Goal: Information Seeking & Learning: Find specific fact

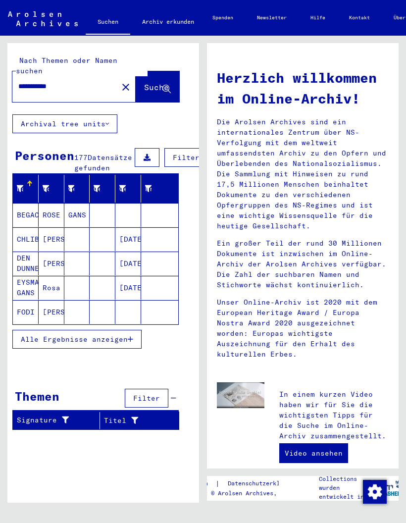
scroll to position [19, 0]
click at [134, 330] on button "Alle Ergebnisse anzeigen" at bounding box center [76, 339] width 129 height 19
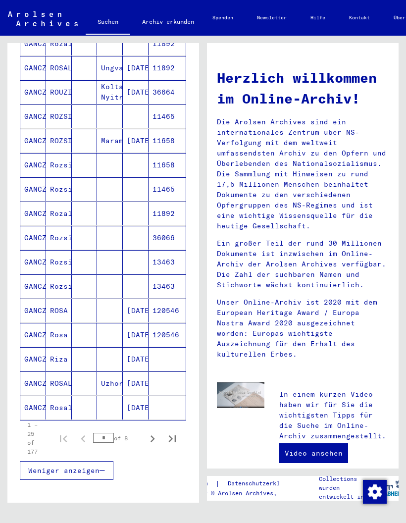
scroll to position [391, 0]
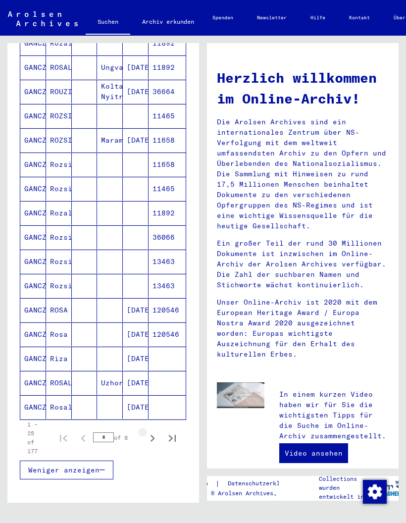
click at [151, 432] on icon "Next page" at bounding box center [153, 439] width 14 height 14
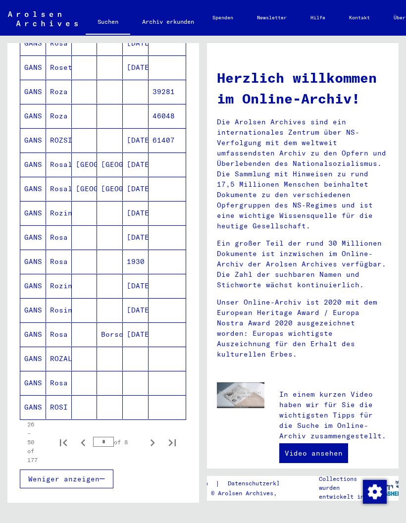
click at [150, 436] on icon "Next page" at bounding box center [153, 443] width 14 height 14
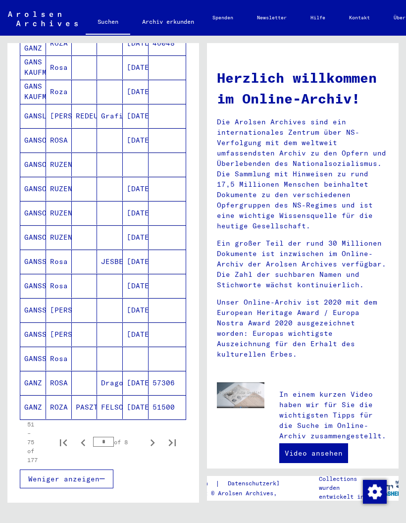
click at [148, 436] on icon "Next page" at bounding box center [153, 443] width 14 height 14
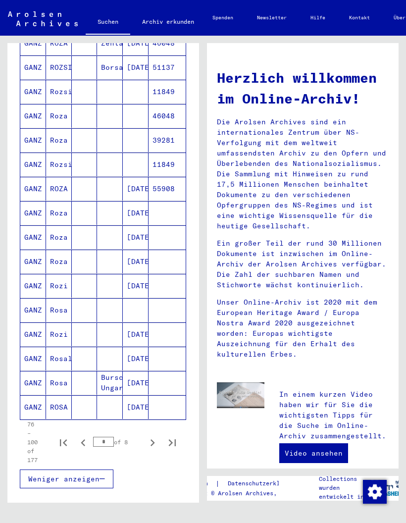
click at [150, 436] on icon "Next page" at bounding box center [153, 443] width 14 height 14
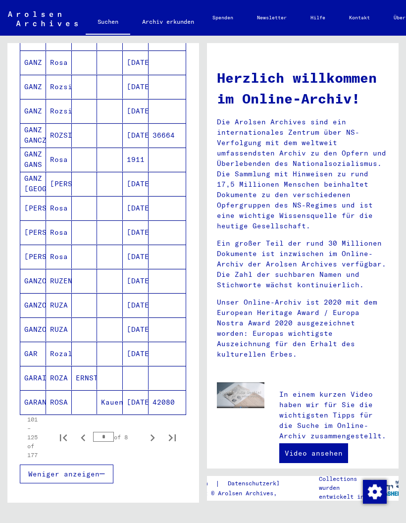
scroll to position [396, 0]
click at [154, 431] on icon "Next page" at bounding box center [153, 438] width 14 height 14
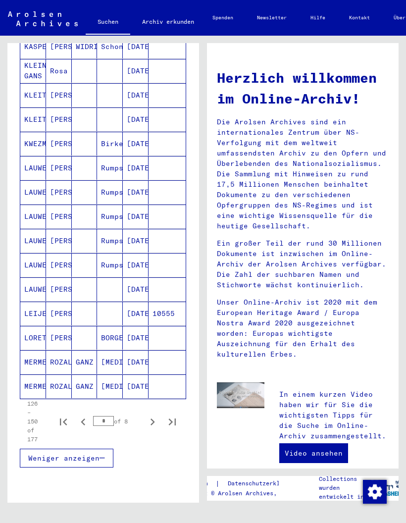
scroll to position [410, 0]
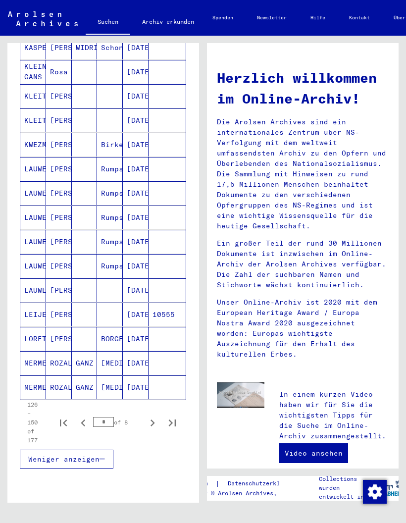
click at [155, 416] on icon "Next page" at bounding box center [153, 423] width 14 height 14
type input "*"
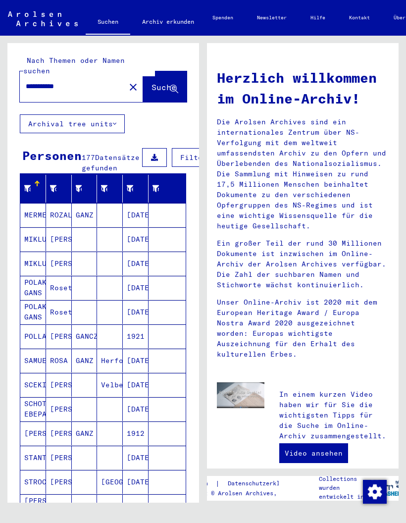
scroll to position [0, 0]
click at [132, 276] on mat-cell "[DATE]" at bounding box center [136, 288] width 26 height 24
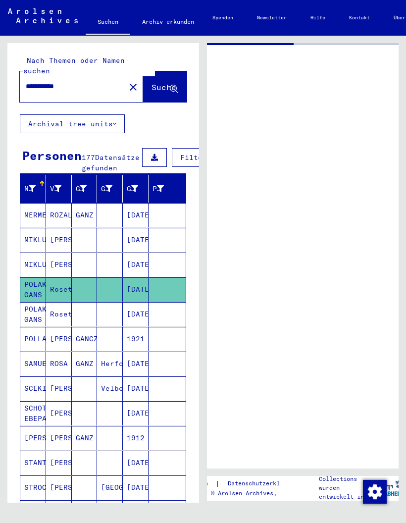
click at [81, 81] on input "**********" at bounding box center [73, 86] width 94 height 10
